Goal: Use online tool/utility: Use online tool/utility

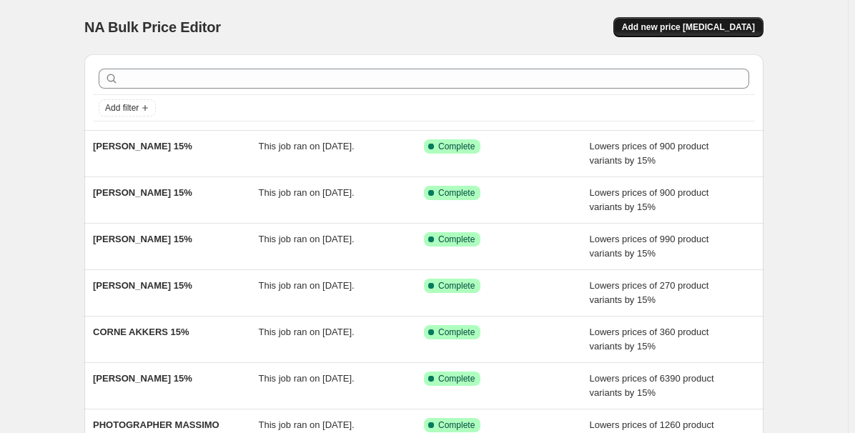
click at [706, 21] on button "Add new price [MEDICAL_DATA]" at bounding box center [688, 27] width 150 height 20
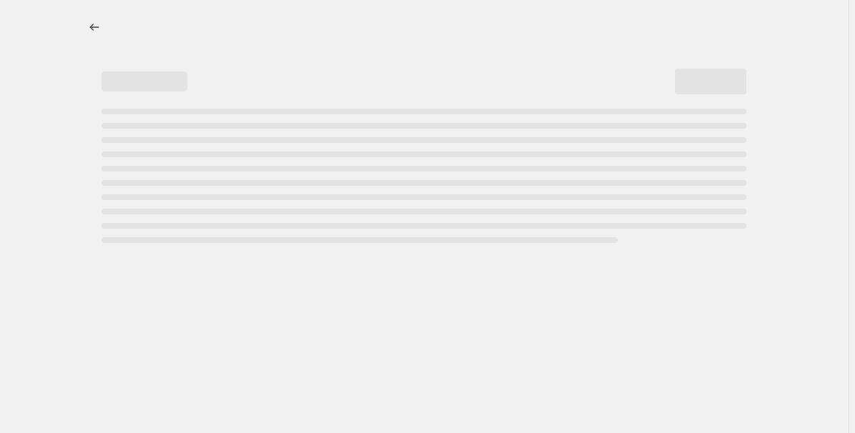
select select "percentage"
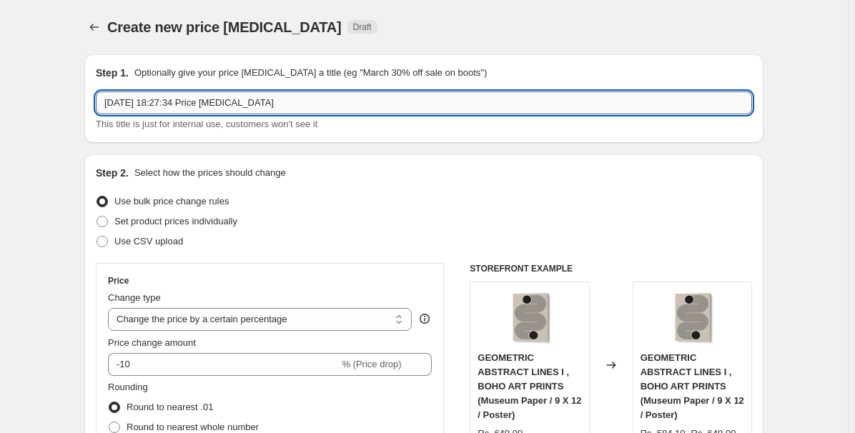
drag, startPoint x: 312, startPoint y: 107, endPoint x: 117, endPoint y: 94, distance: 195.5
click at [117, 94] on input "[DATE] 18:27:34 Price [MEDICAL_DATA]" at bounding box center [424, 103] width 656 height 23
paste input "15% DONE"
paste input "[PERSON_NAME]"
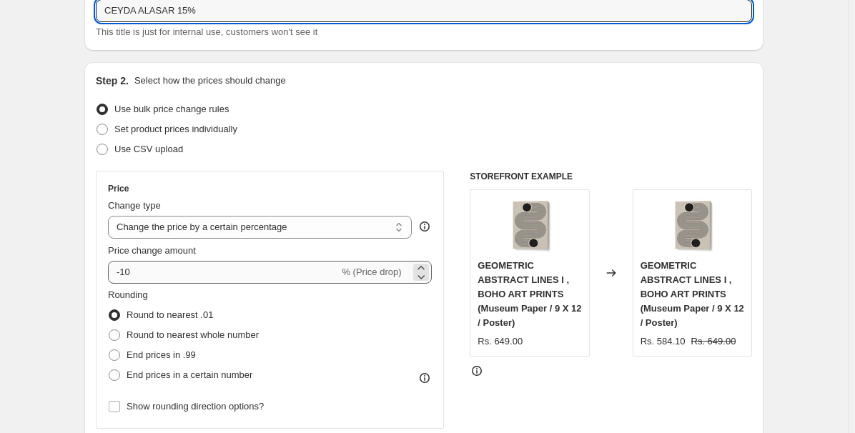
scroll to position [94, 0]
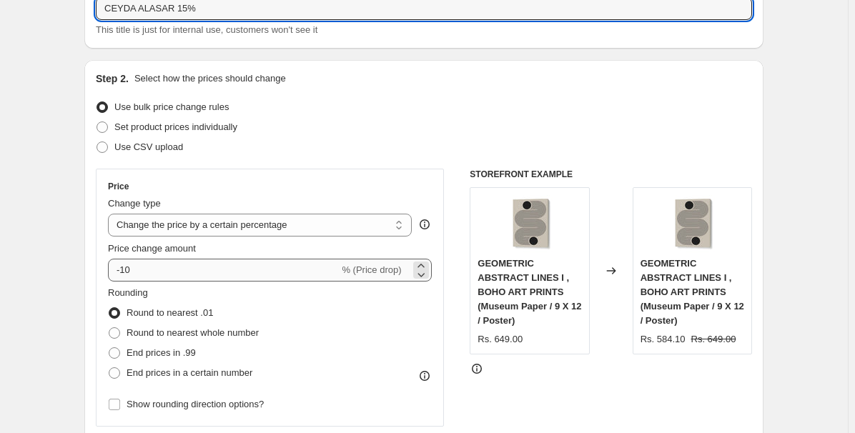
type input "CEYDA ALASAR 15%"
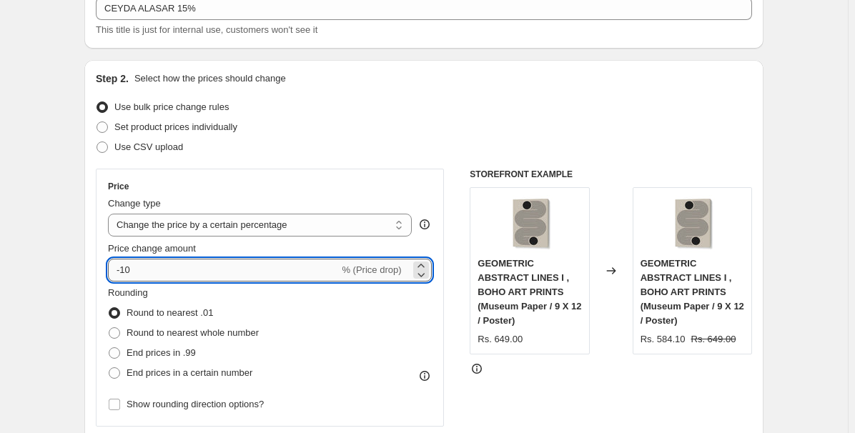
click at [168, 269] on input "-10" at bounding box center [223, 270] width 231 height 23
type input "-2"
type input "-15"
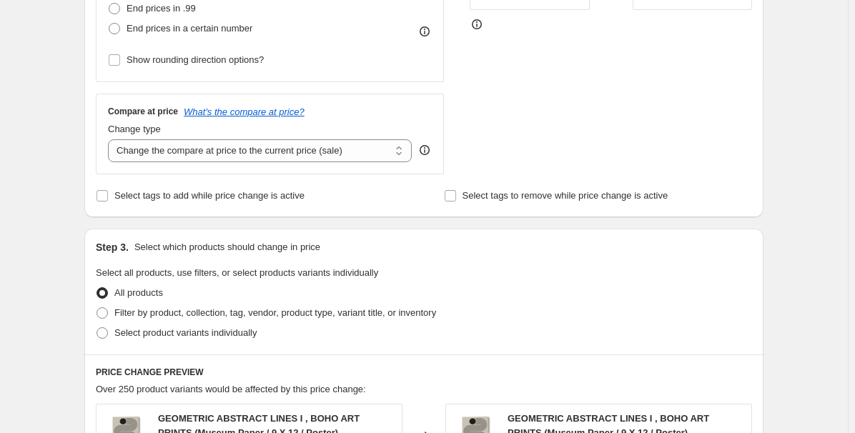
scroll to position [450, 0]
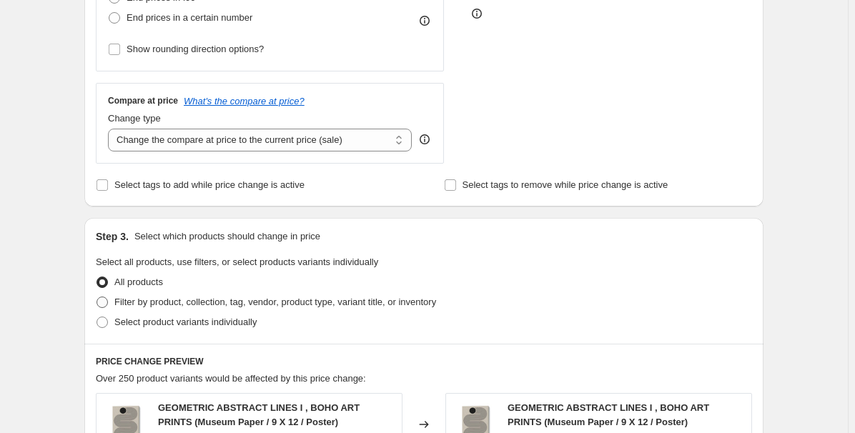
click at [157, 302] on span "Filter by product, collection, tag, vendor, product type, variant title, or inv…" at bounding box center [275, 302] width 322 height 11
click at [97, 297] on input "Filter by product, collection, tag, vendor, product type, variant title, or inv…" at bounding box center [97, 297] width 1 height 1
radio input "true"
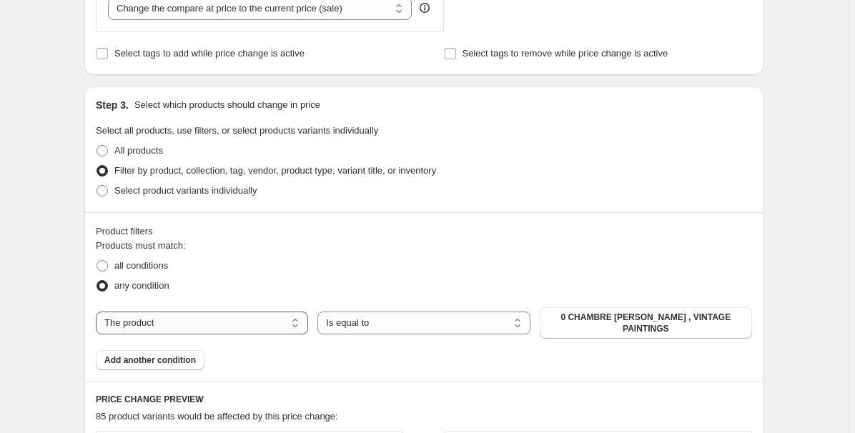
scroll to position [594, 0]
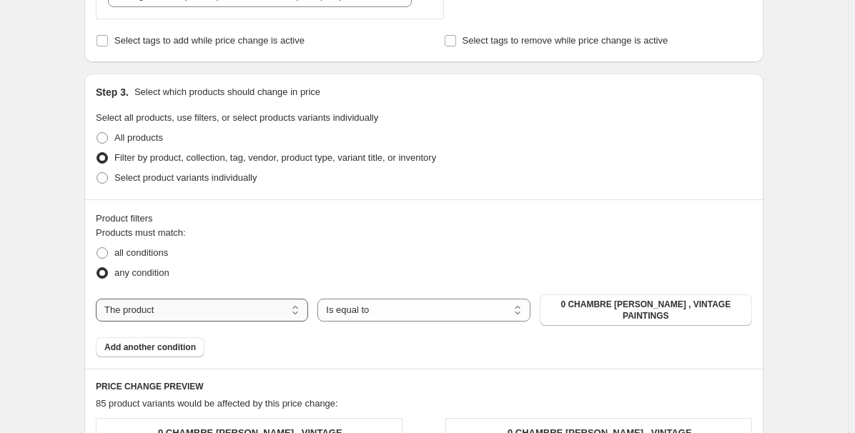
click at [159, 311] on select "The product The product's collection The product's tag The product's vendor The…" at bounding box center [202, 310] width 212 height 23
select select "collection"
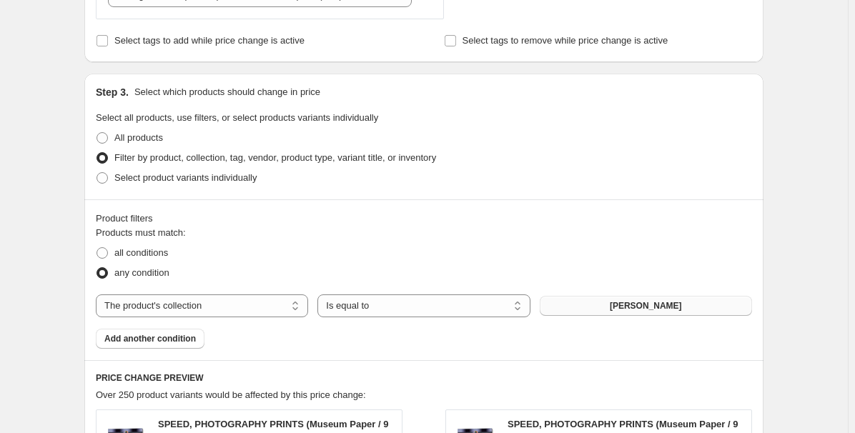
click at [711, 304] on button "[PERSON_NAME]" at bounding box center [646, 306] width 212 height 20
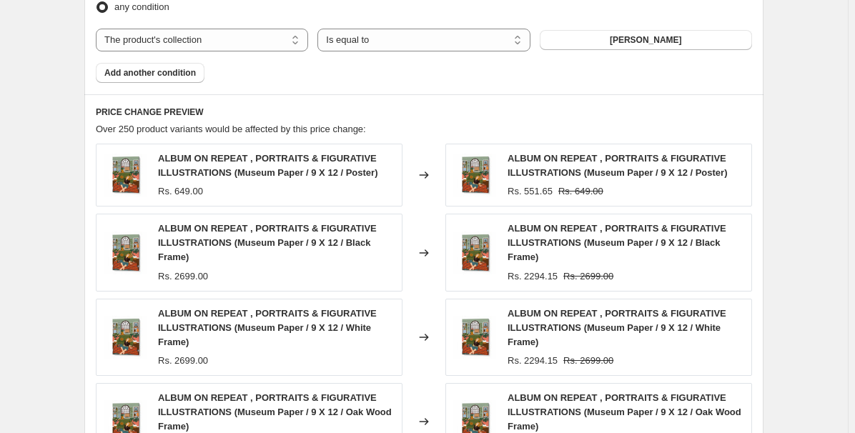
scroll to position [1234, 0]
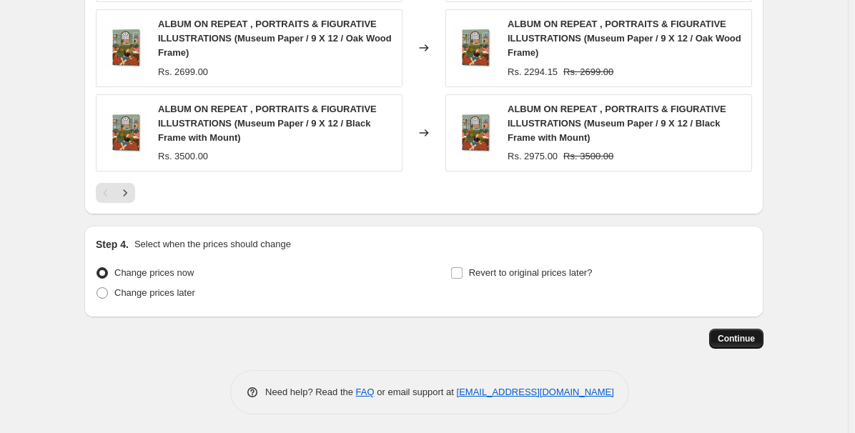
click at [729, 333] on span "Continue" at bounding box center [736, 338] width 37 height 11
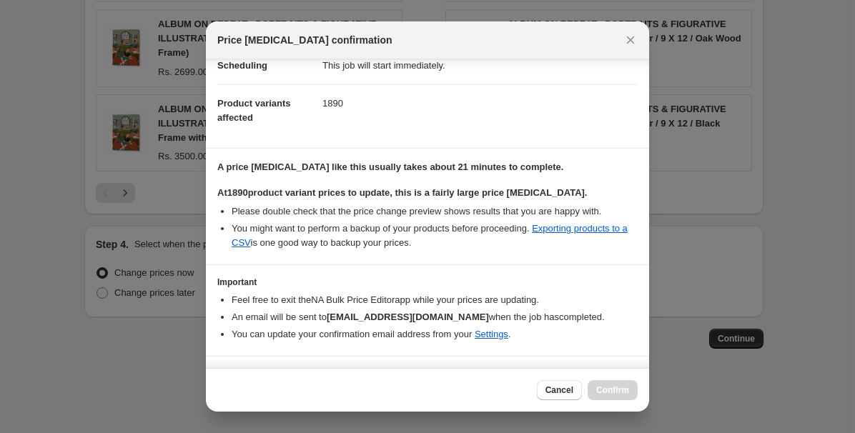
scroll to position [172, 0]
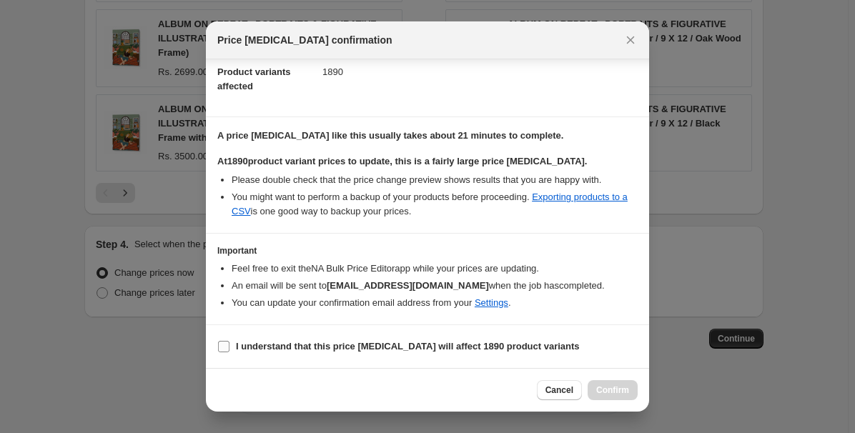
click at [459, 341] on b "I understand that this price [MEDICAL_DATA] will affect 1890 product variants" at bounding box center [408, 346] width 344 height 11
click at [229, 341] on input "I understand that this price [MEDICAL_DATA] will affect 1890 product variants" at bounding box center [223, 346] width 11 height 11
checkbox input "true"
click at [603, 388] on span "Confirm" at bounding box center [612, 390] width 33 height 11
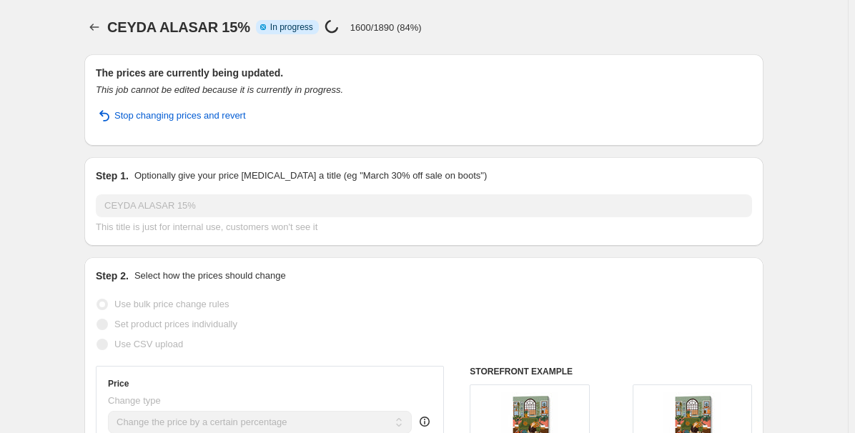
select select "percentage"
select select "collection"
